Goal: Find specific page/section: Find specific page/section

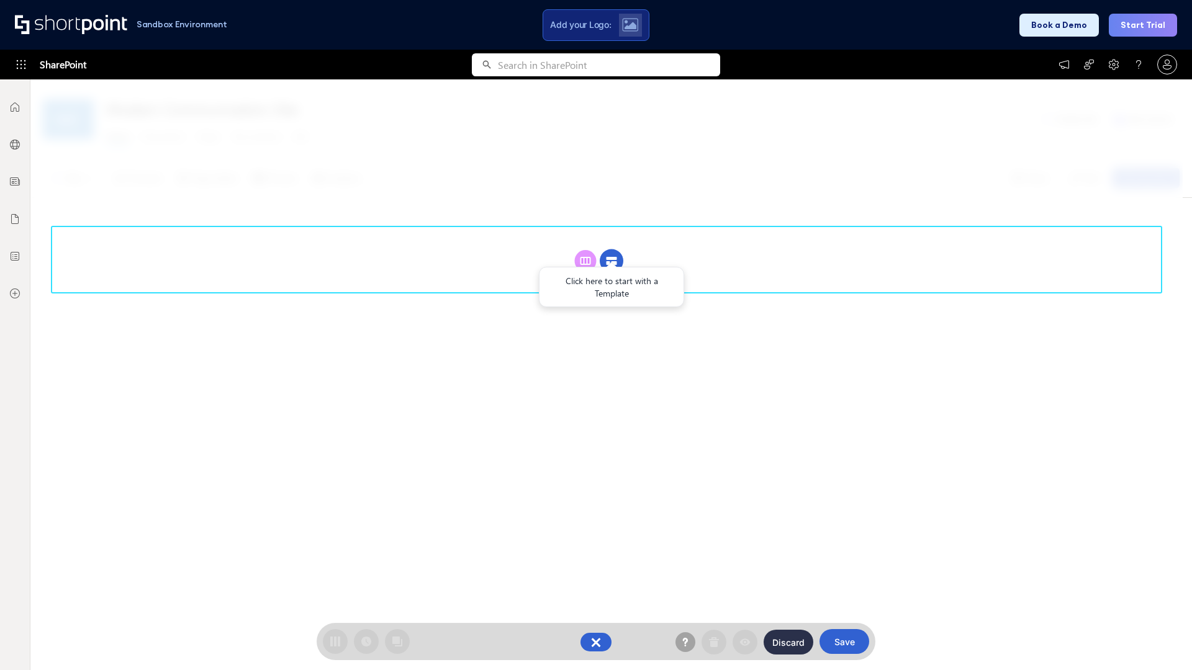
click at [611, 261] on circle at bounding box center [612, 262] width 24 height 24
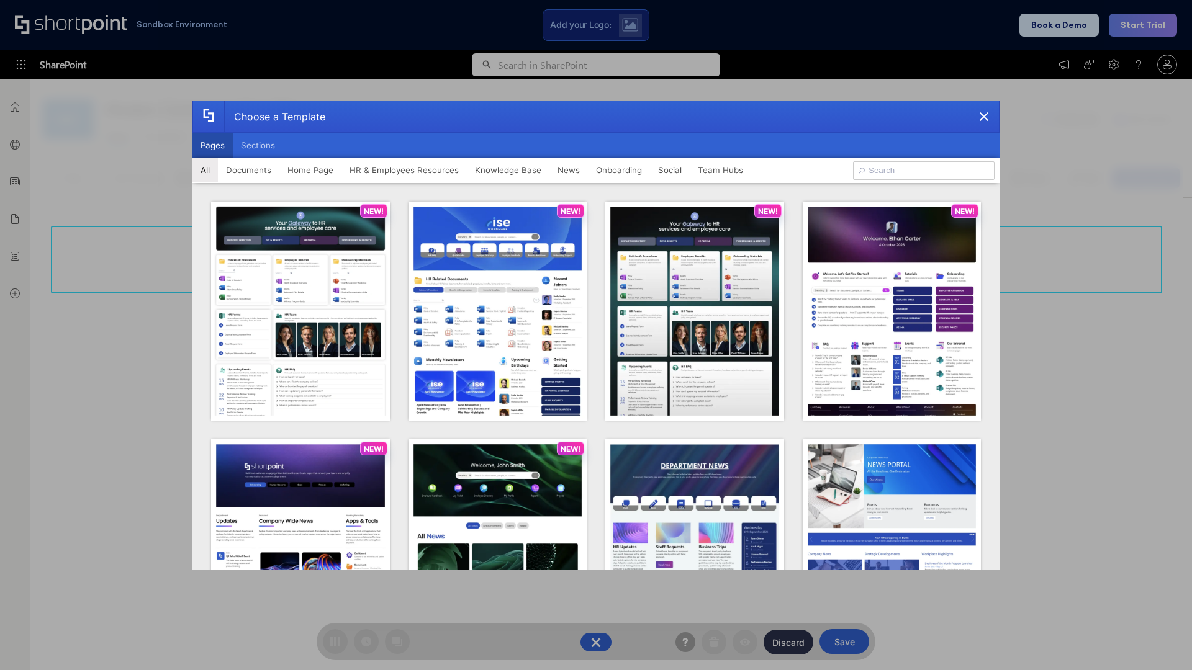
click at [212, 145] on button "Pages" at bounding box center [212, 145] width 40 height 25
type input "HR 7"
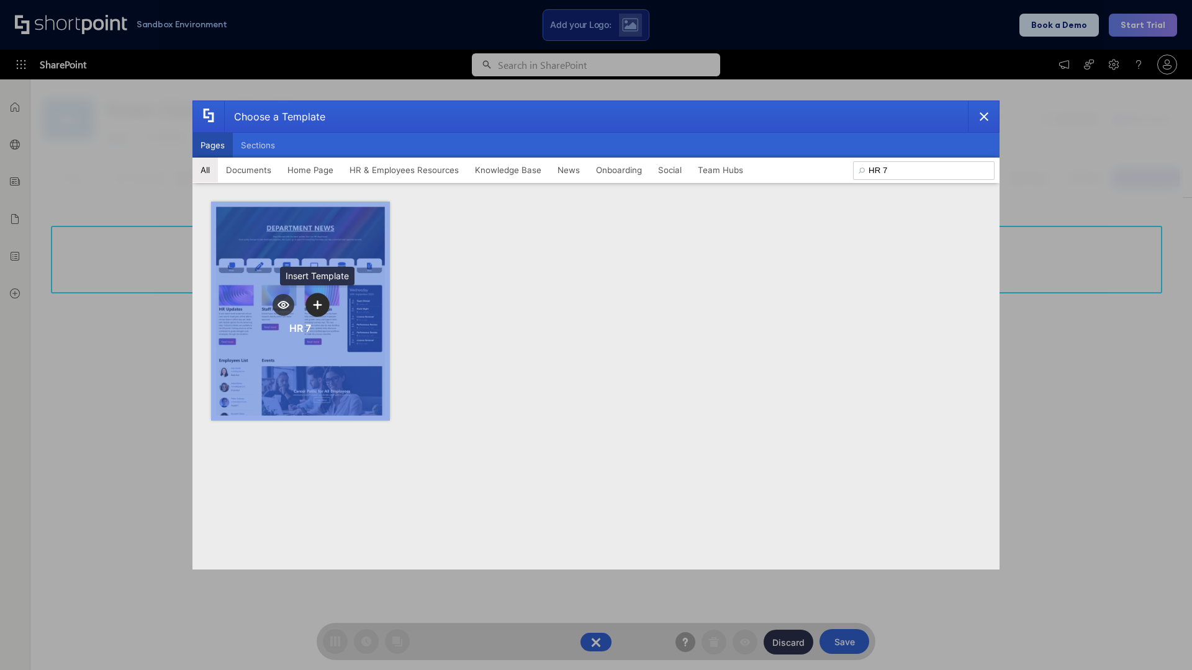
click at [317, 305] on icon "template selector" at bounding box center [317, 304] width 9 height 9
